Goal: Information Seeking & Learning: Learn about a topic

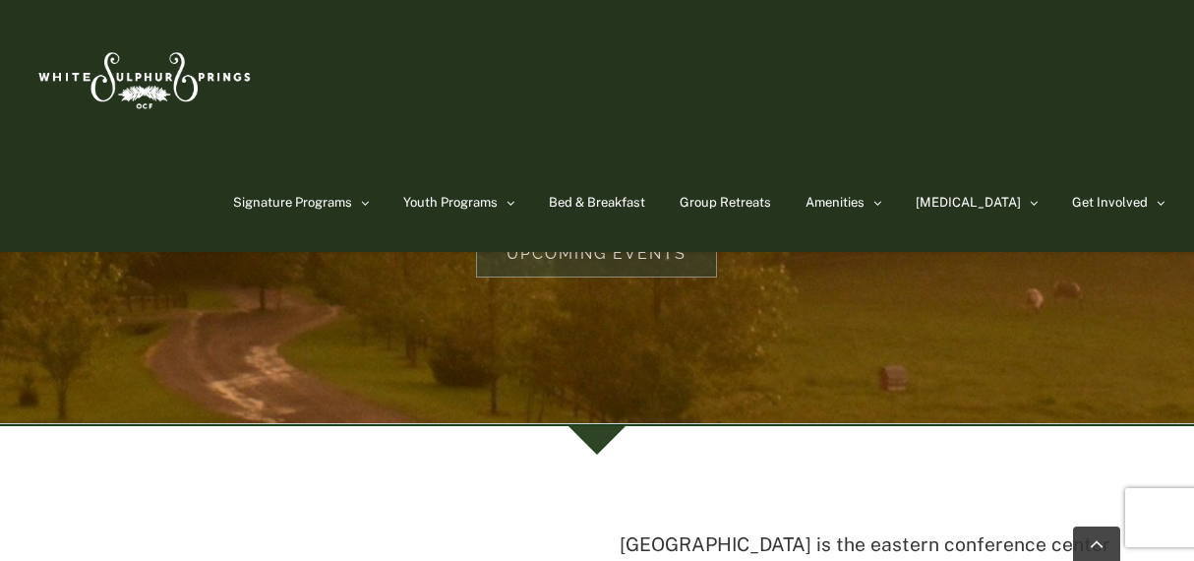
scroll to position [98, 0]
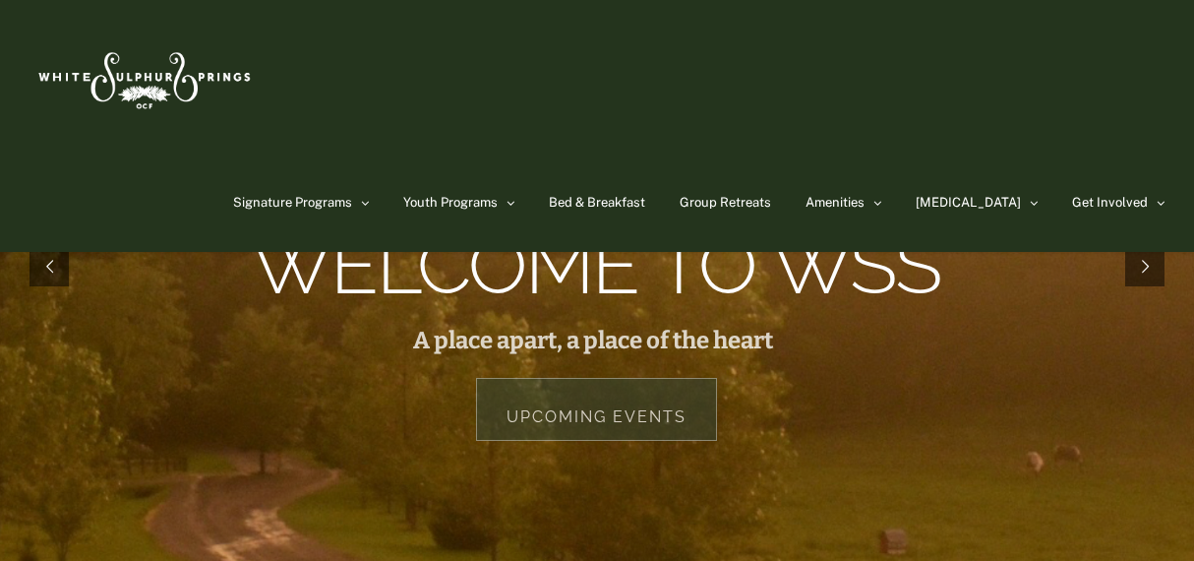
click at [616, 413] on link "Upcoming Events" at bounding box center [596, 409] width 241 height 63
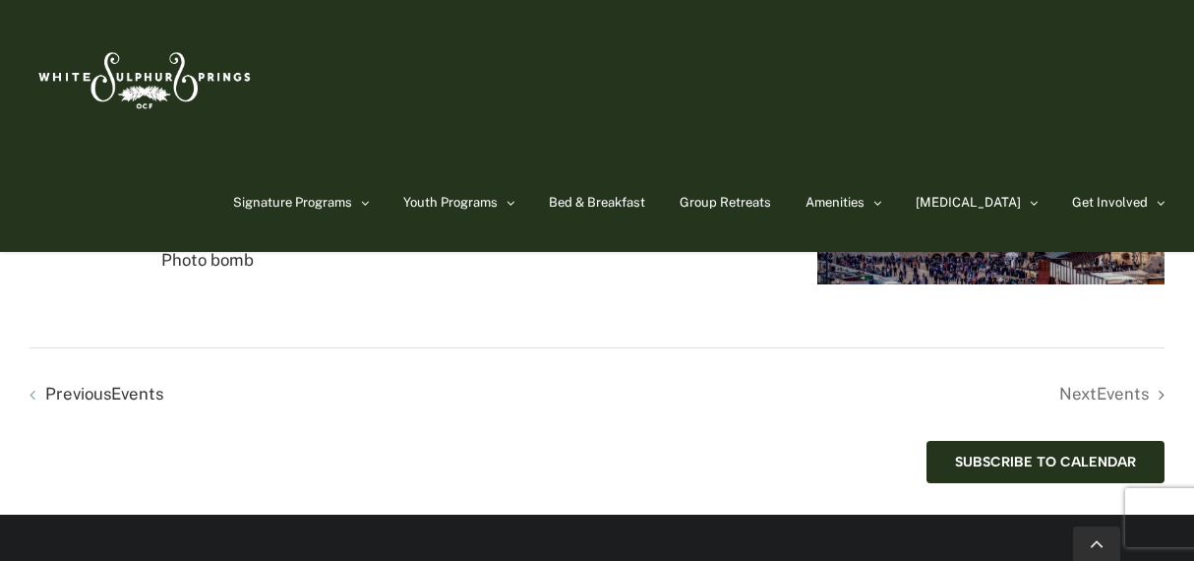
scroll to position [3835, 0]
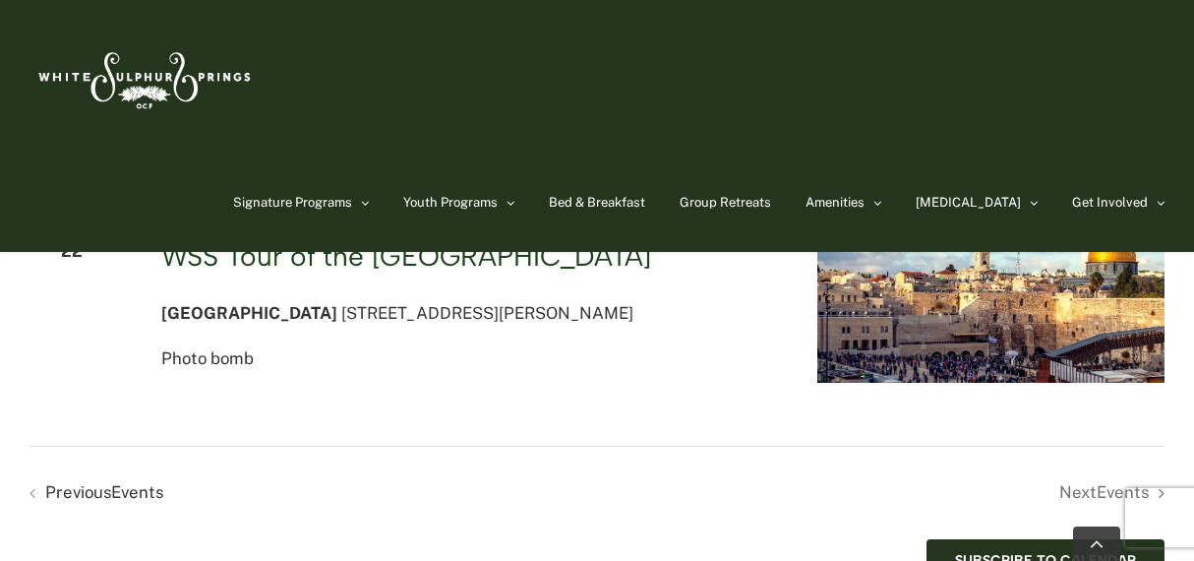
click at [448, 272] on link "WSS Tour of the [GEOGRAPHIC_DATA]" at bounding box center [406, 255] width 491 height 33
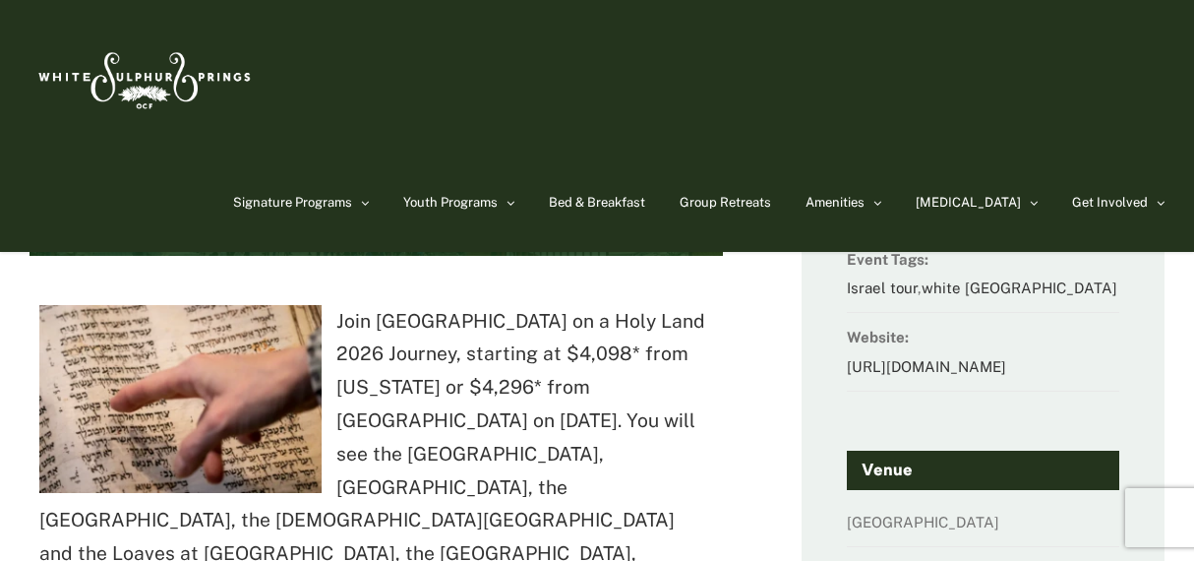
scroll to position [197, 0]
